Goal: Transaction & Acquisition: Download file/media

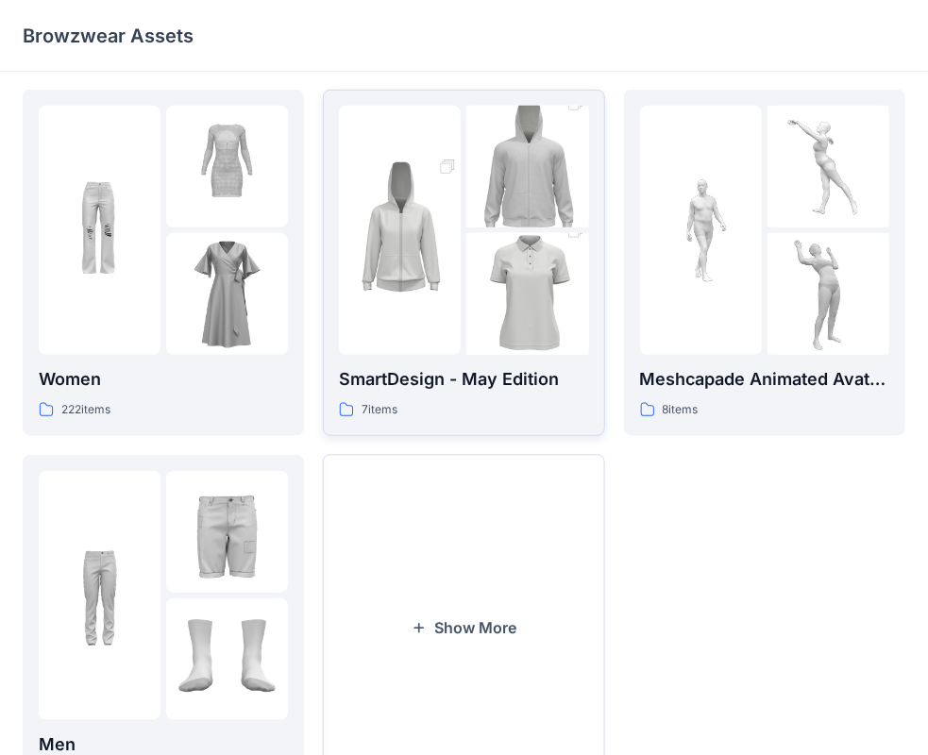
scroll to position [468, 0]
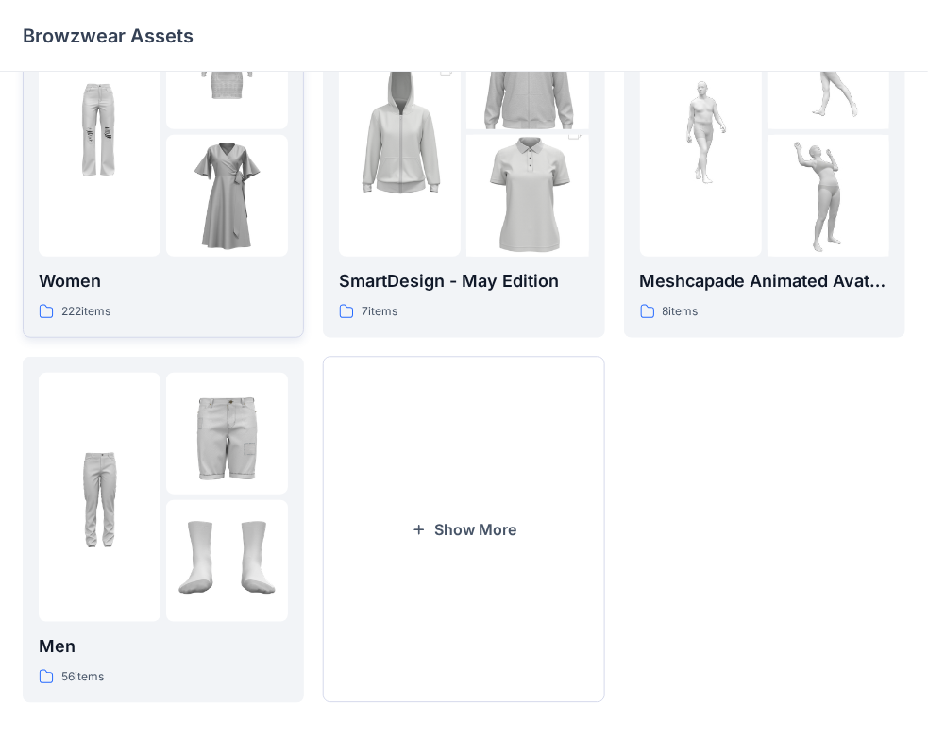
click at [150, 212] on div at bounding box center [100, 132] width 122 height 249
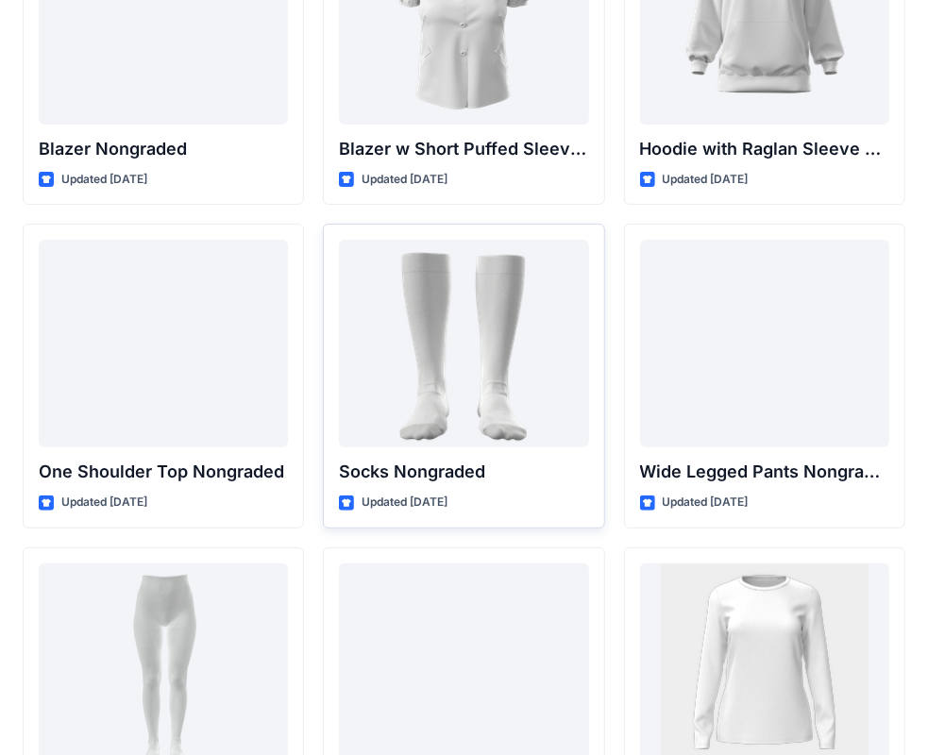
scroll to position [19632, 0]
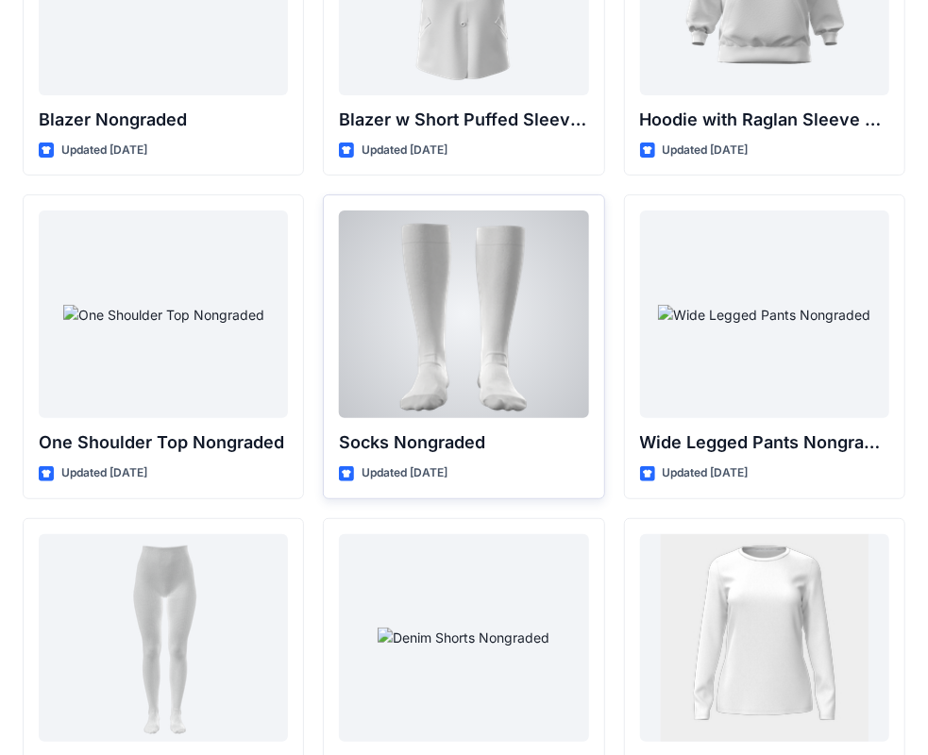
click at [371, 302] on div at bounding box center [463, 315] width 249 height 208
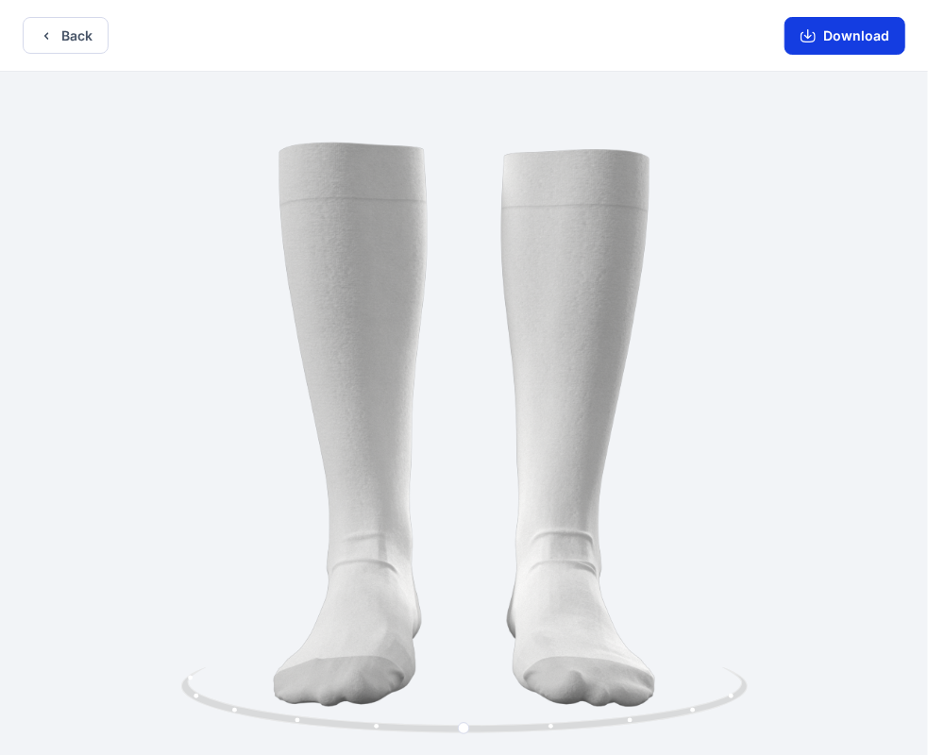
click at [816, 42] on icon "button" at bounding box center [808, 35] width 15 height 15
click at [85, 21] on button "Back" at bounding box center [66, 35] width 86 height 37
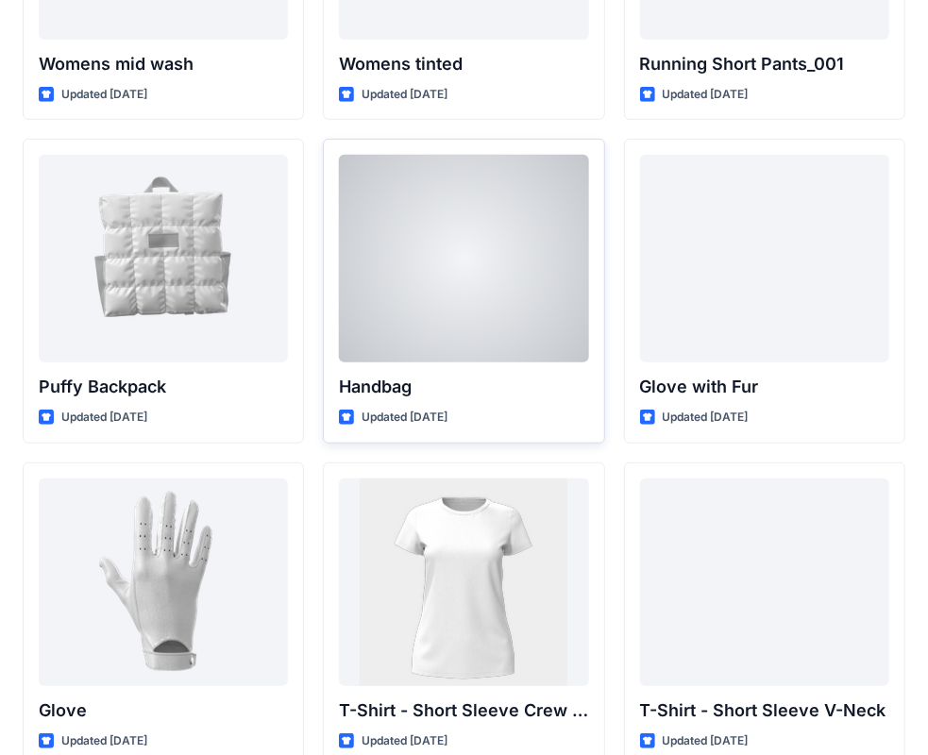
scroll to position [14218, 0]
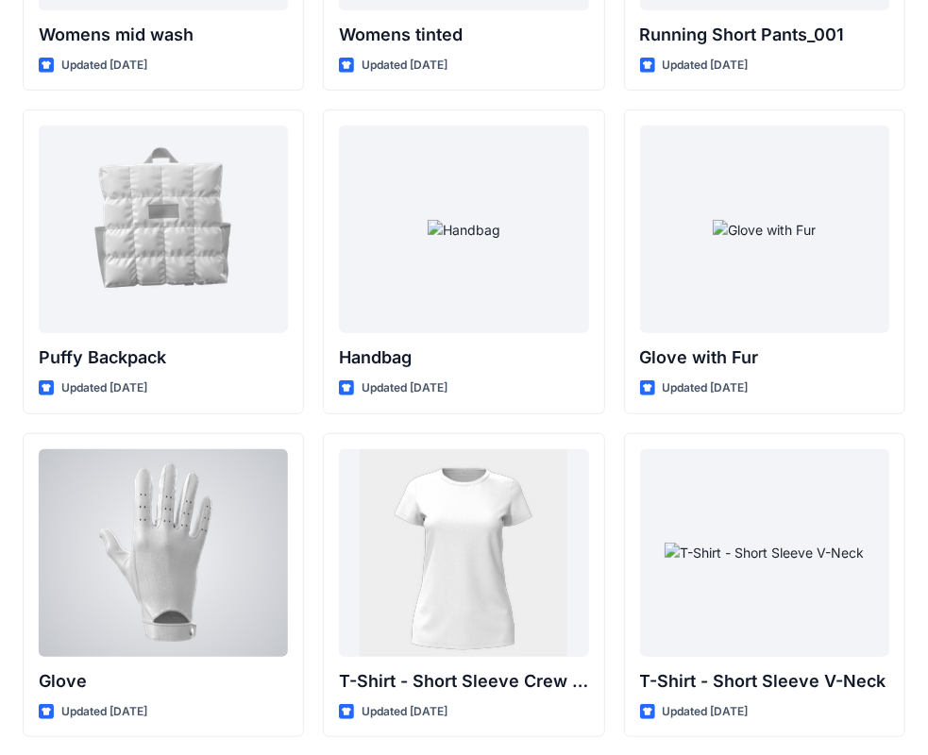
click at [278, 614] on div at bounding box center [163, 554] width 249 height 208
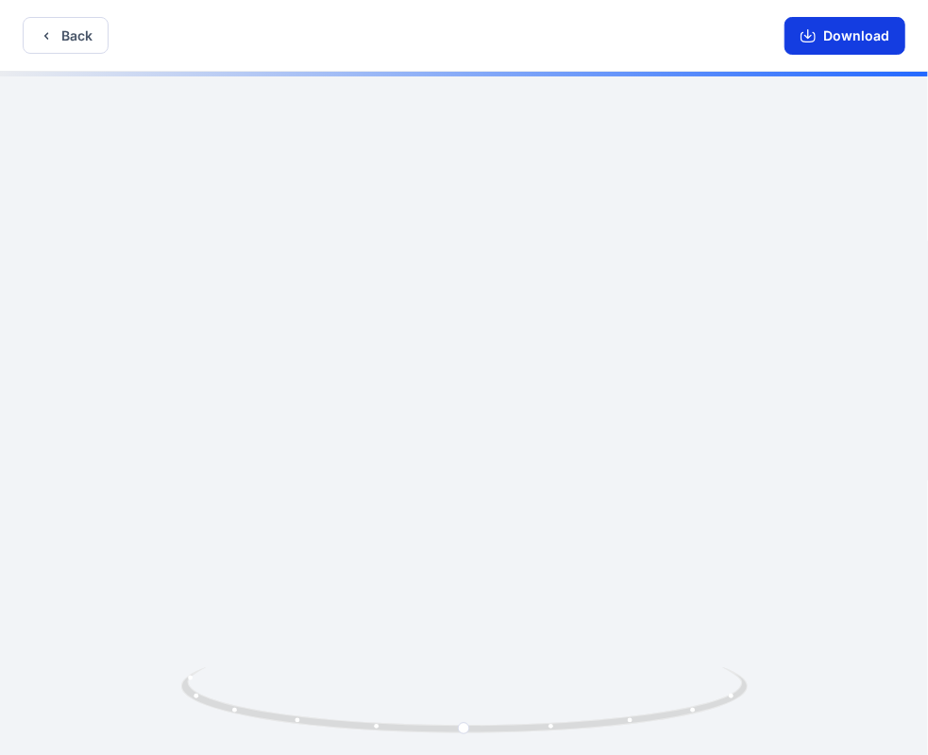
click at [816, 46] on button "Download" at bounding box center [845, 36] width 121 height 38
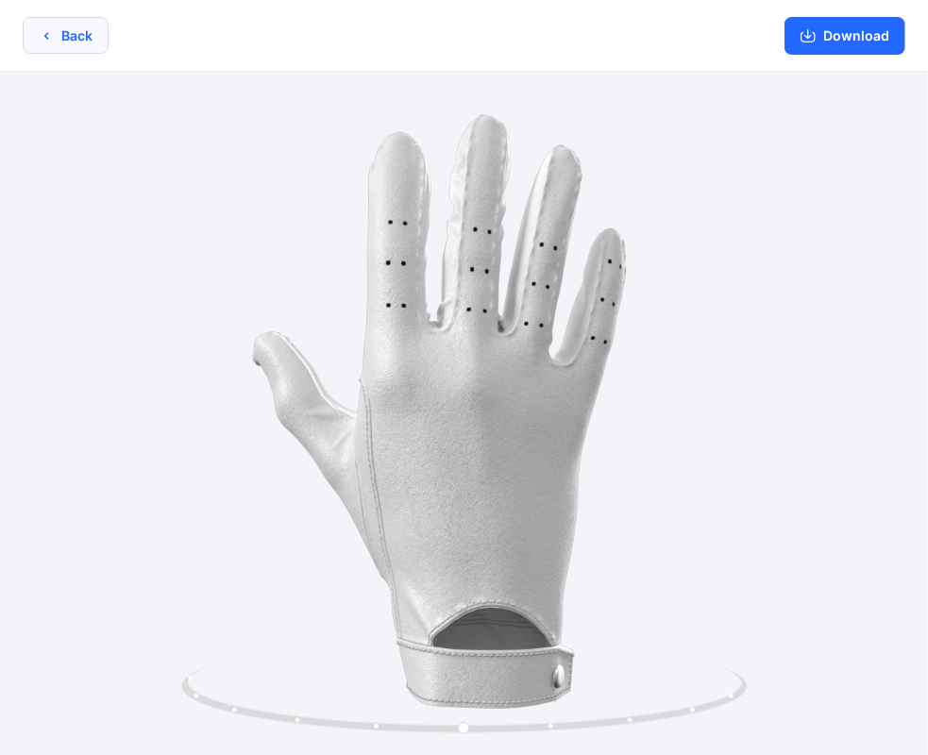
click at [53, 31] on button "Back" at bounding box center [66, 35] width 86 height 37
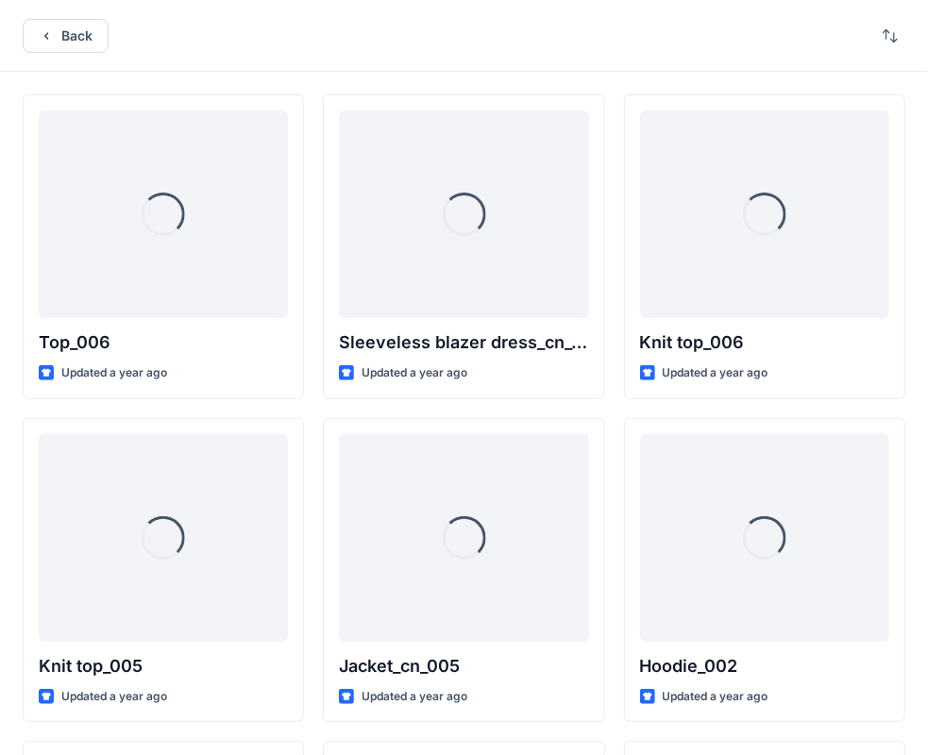
scroll to position [14218, 0]
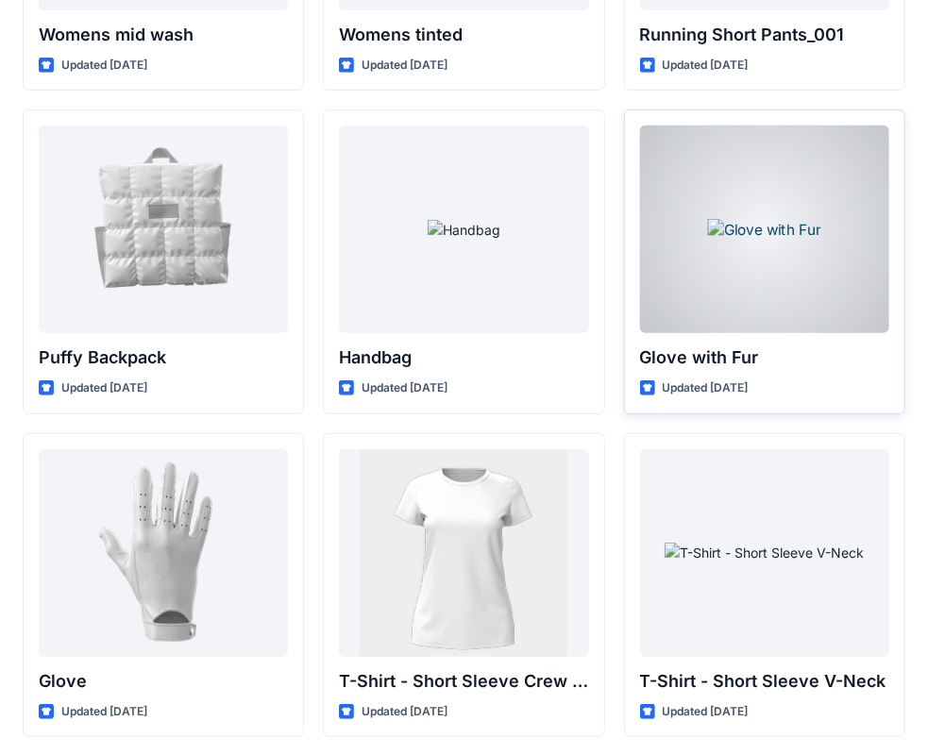
click at [728, 251] on div at bounding box center [764, 230] width 249 height 208
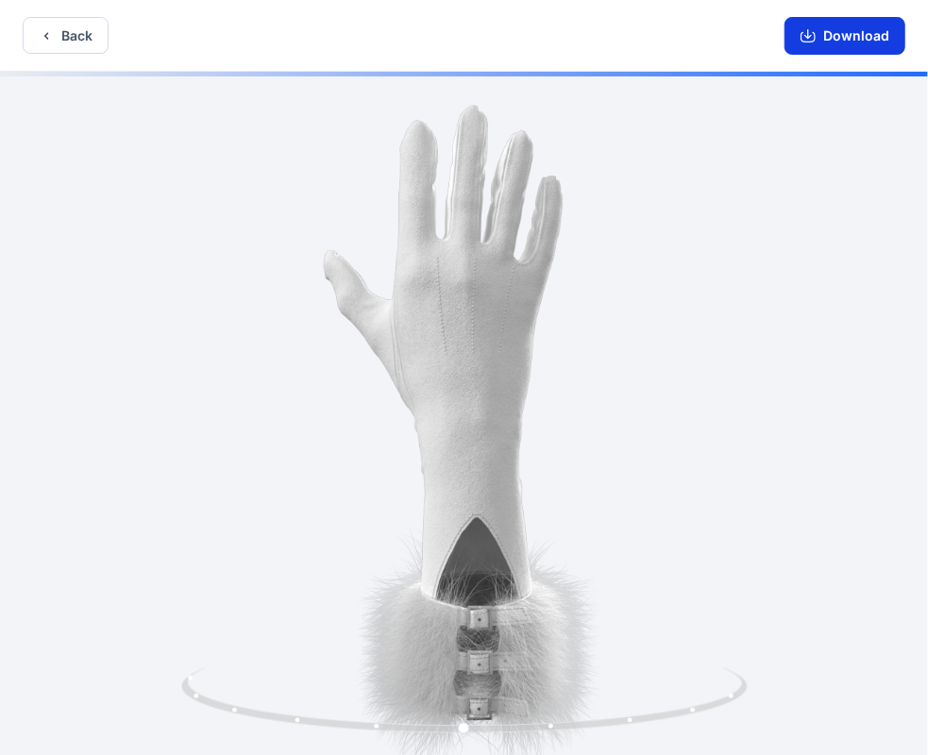
click at [841, 36] on button "Download" at bounding box center [845, 36] width 121 height 38
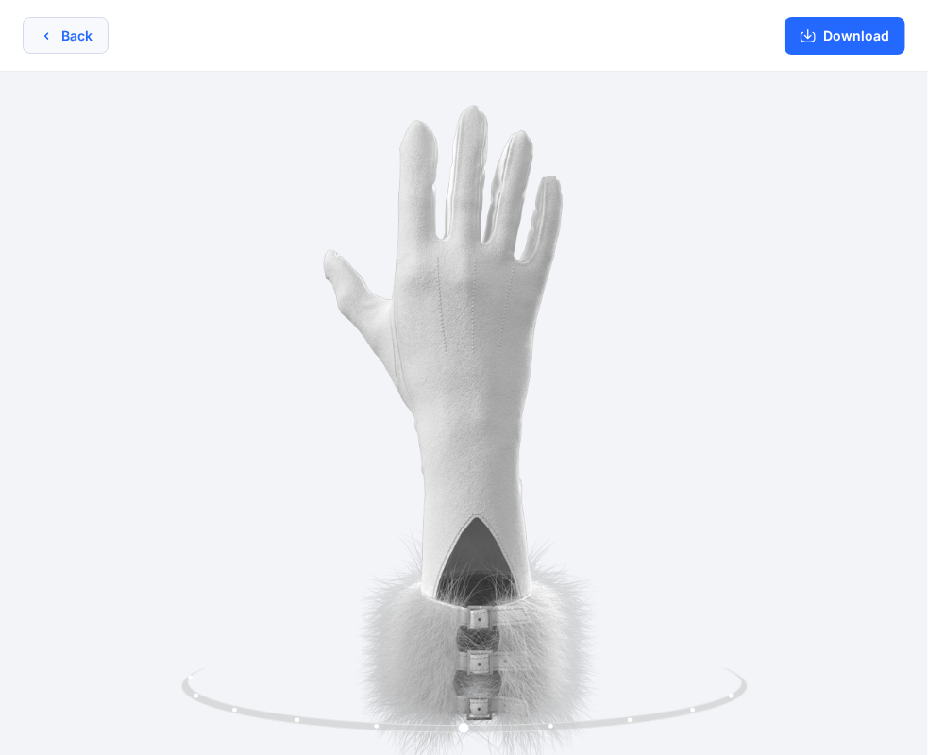
click at [100, 34] on button "Back" at bounding box center [66, 35] width 86 height 37
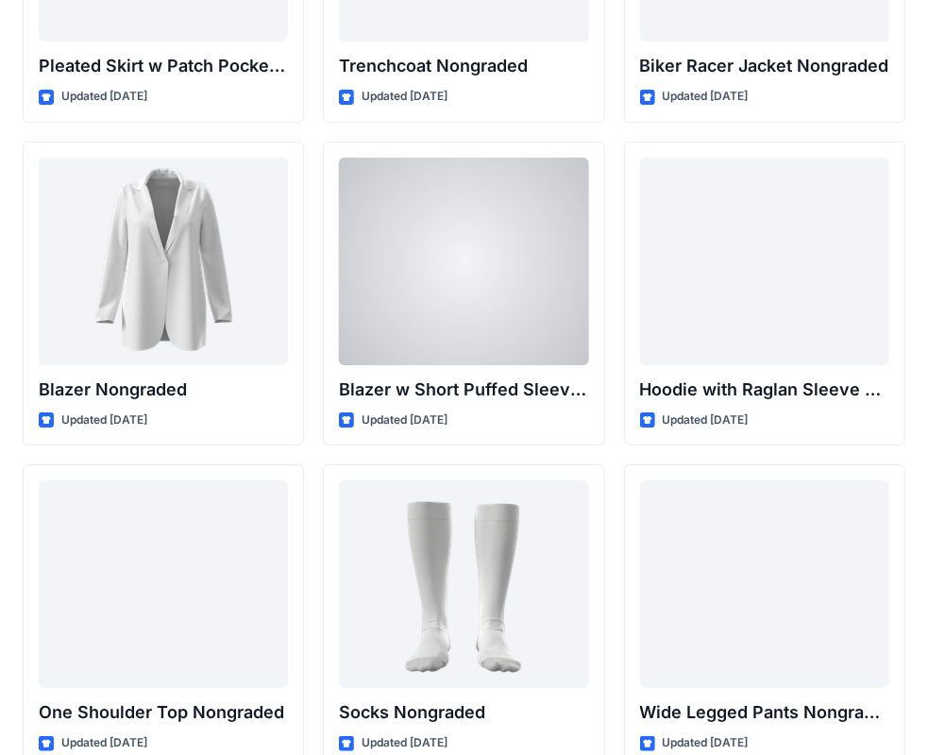
scroll to position [19267, 0]
